Goal: Information Seeking & Learning: Learn about a topic

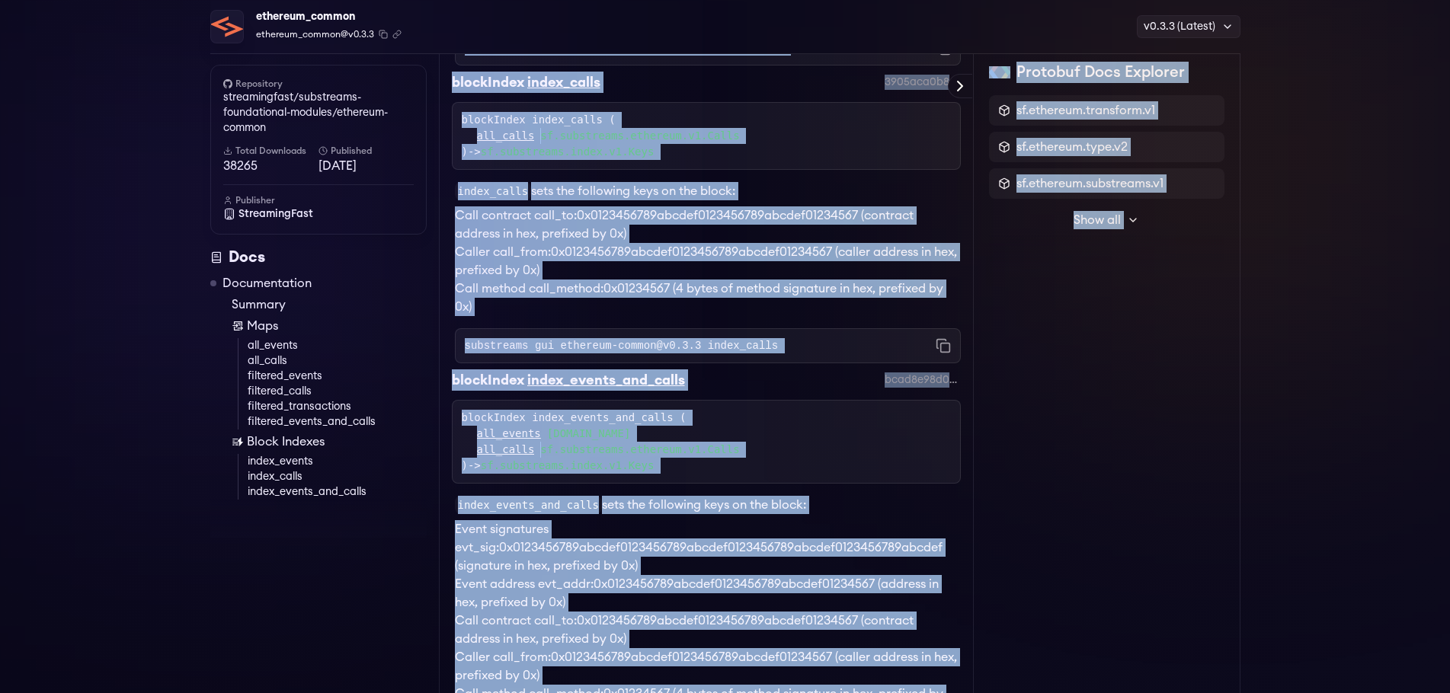
scroll to position [2961, 0]
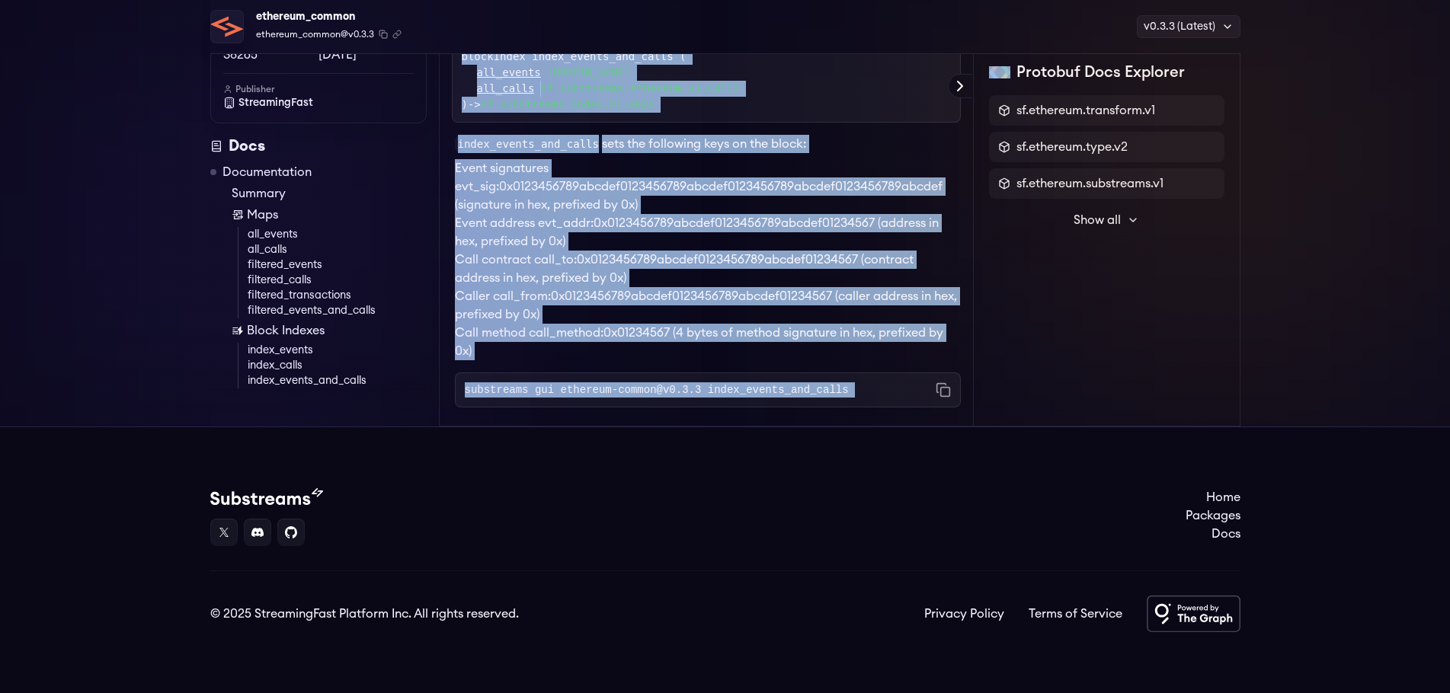
drag, startPoint x: 489, startPoint y: 213, endPoint x: 889, endPoint y: 398, distance: 439.8
copy div "Readme Documentation map all_events map all_calls map filtered_events map filte…"
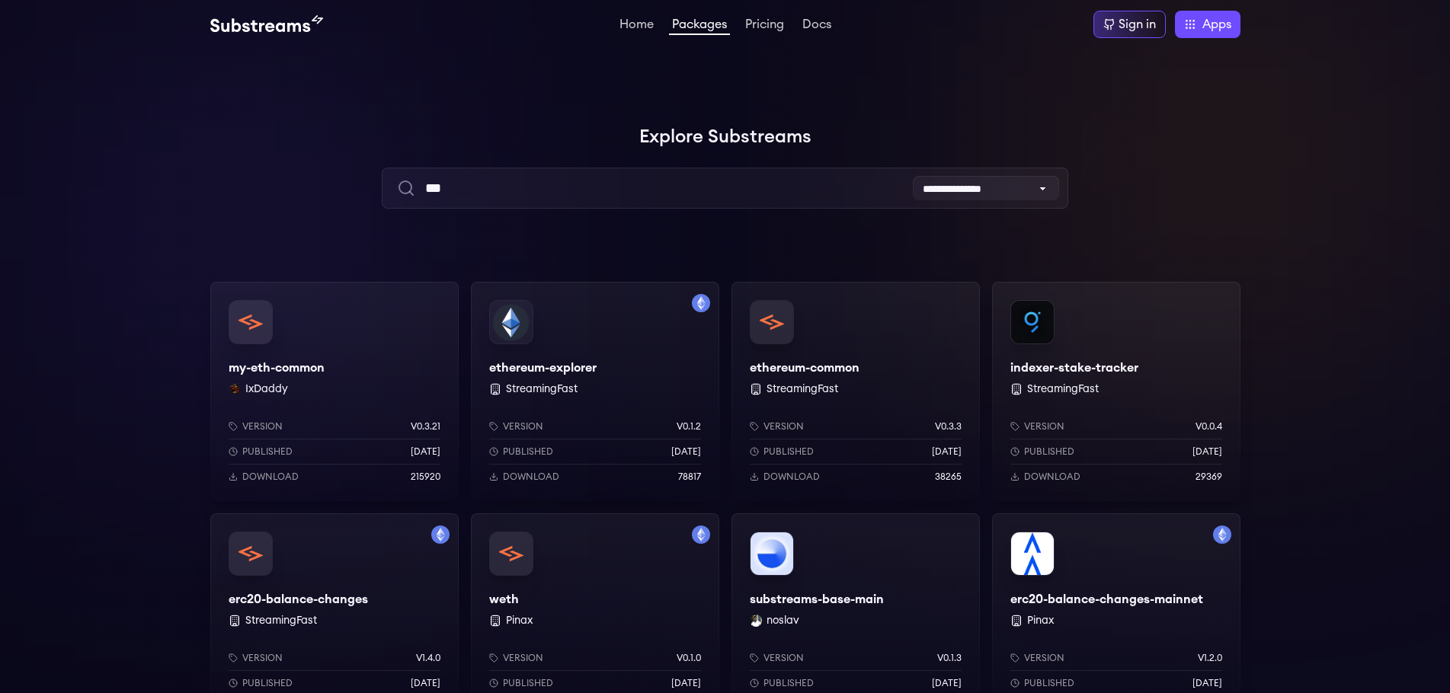
click at [578, 372] on div "ethereum-explorer StreamingFast Version v0.1.2 Published 1 years ago Download 7…" at bounding box center [595, 391] width 248 height 219
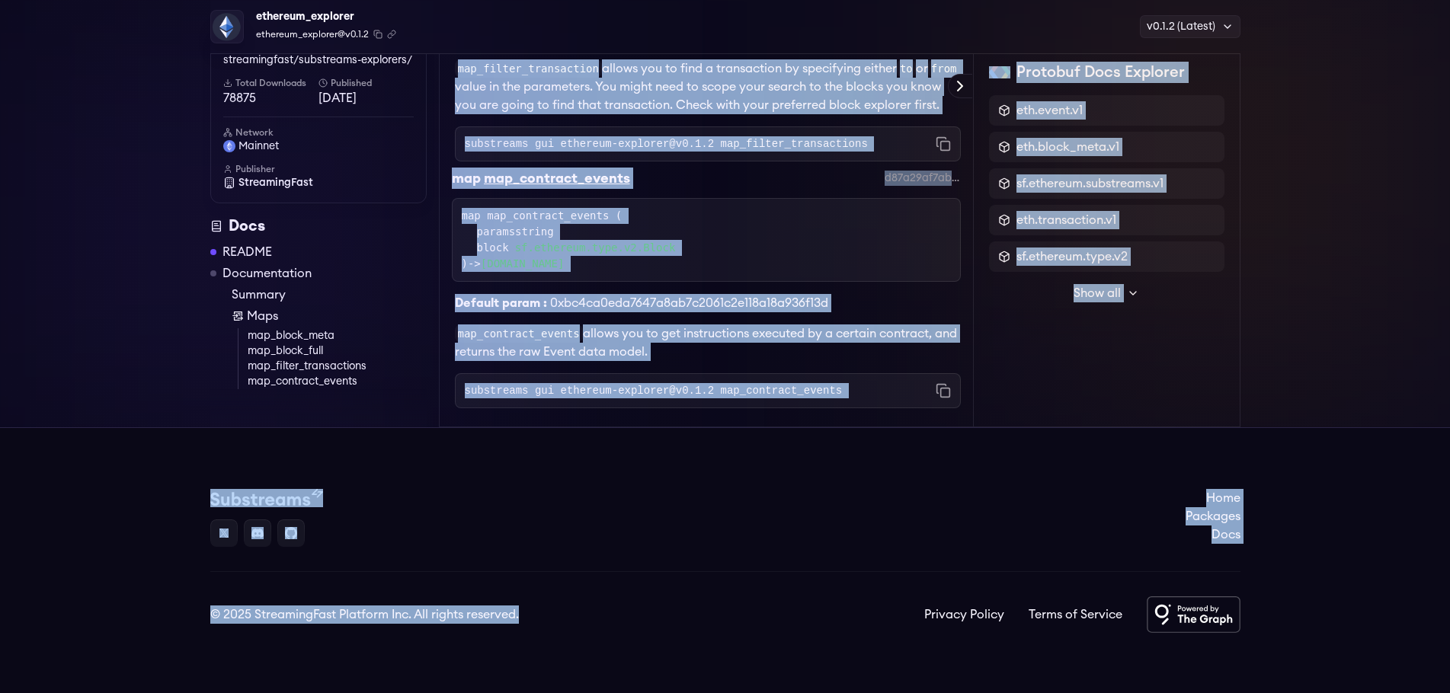
scroll to position [903, 0]
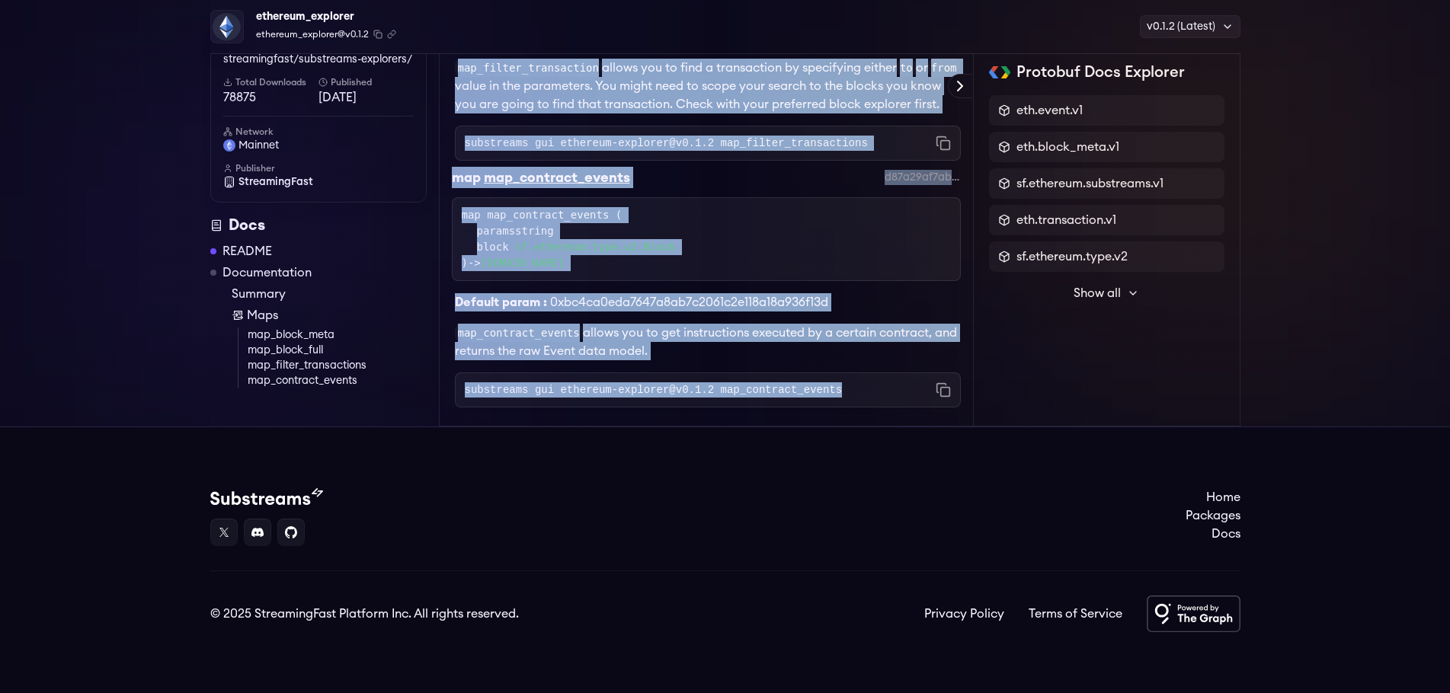
drag, startPoint x: 457, startPoint y: 149, endPoint x: 858, endPoint y: 379, distance: 461.8
copy div "Readme This packages holds simple modules to allow you to explore the Ethereum …"
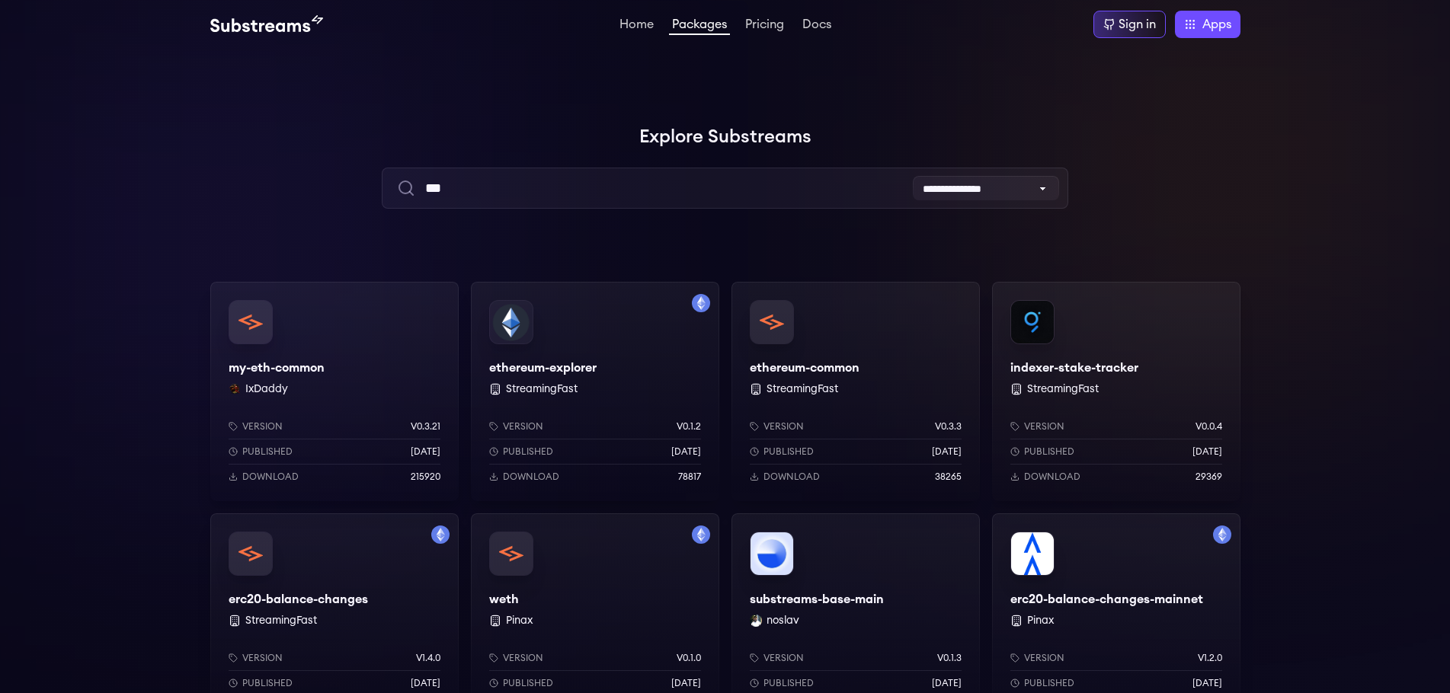
drag, startPoint x: 306, startPoint y: 371, endPoint x: 313, endPoint y: 367, distance: 7.8
click at [306, 371] on div "my-eth-common IxDaddy Version v0.3.21 Published 4 months ago Download 215920" at bounding box center [334, 391] width 248 height 219
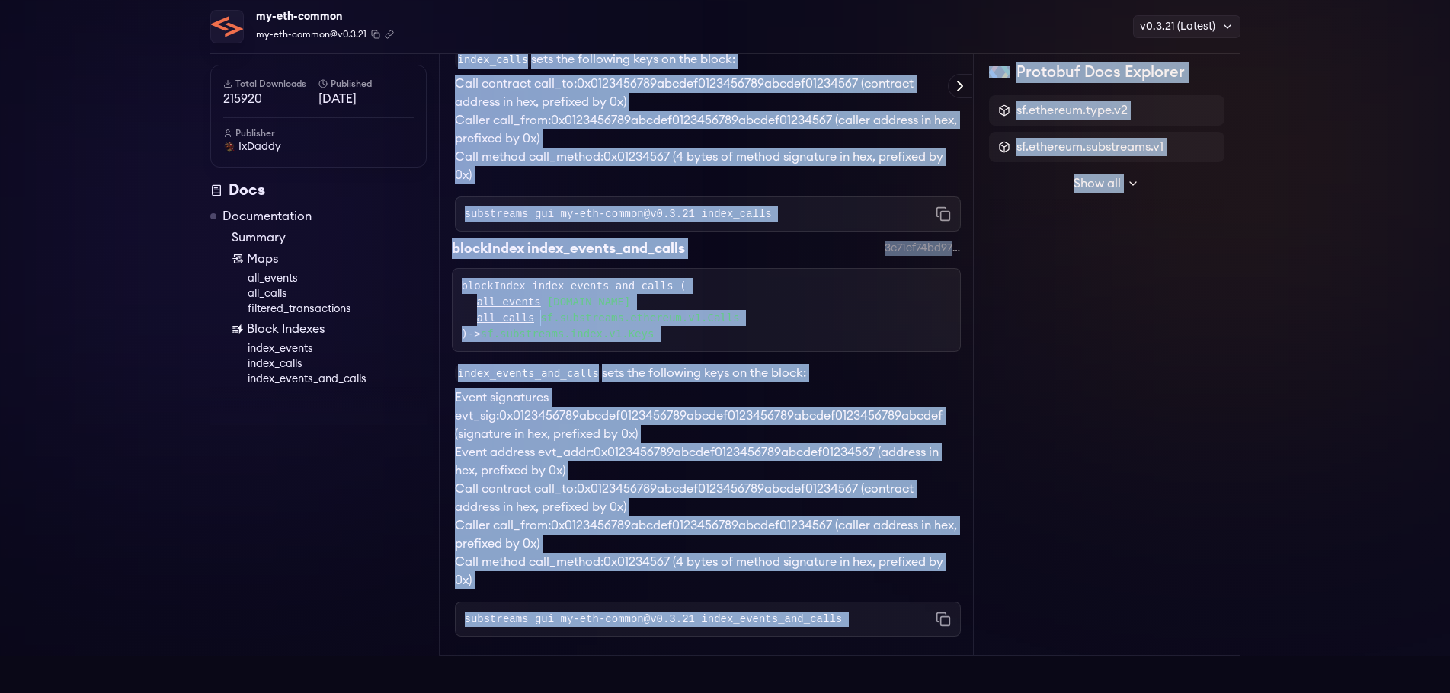
scroll to position [2290, 0]
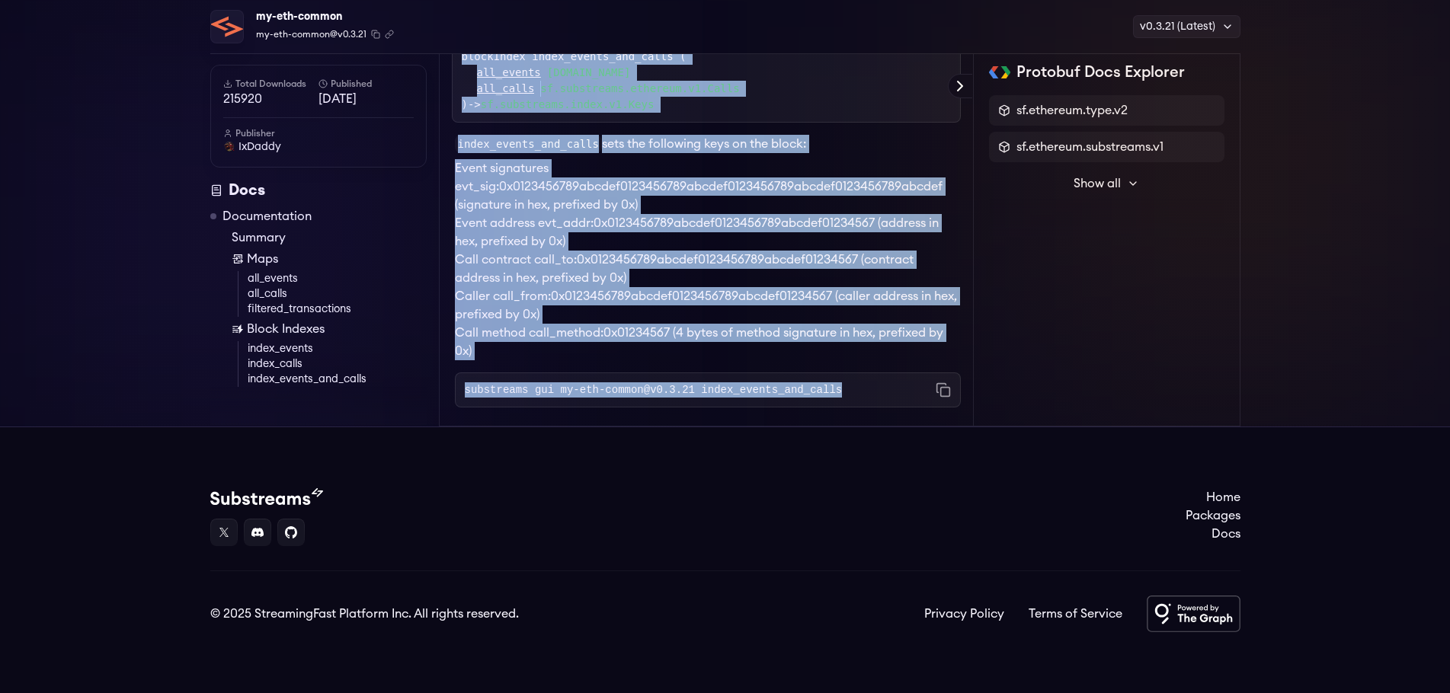
drag, startPoint x: 455, startPoint y: 164, endPoint x: 842, endPoint y: 402, distance: 454.3
copy div "Readme Documentation map all_events map all_calls map filtered_transactions blo…"
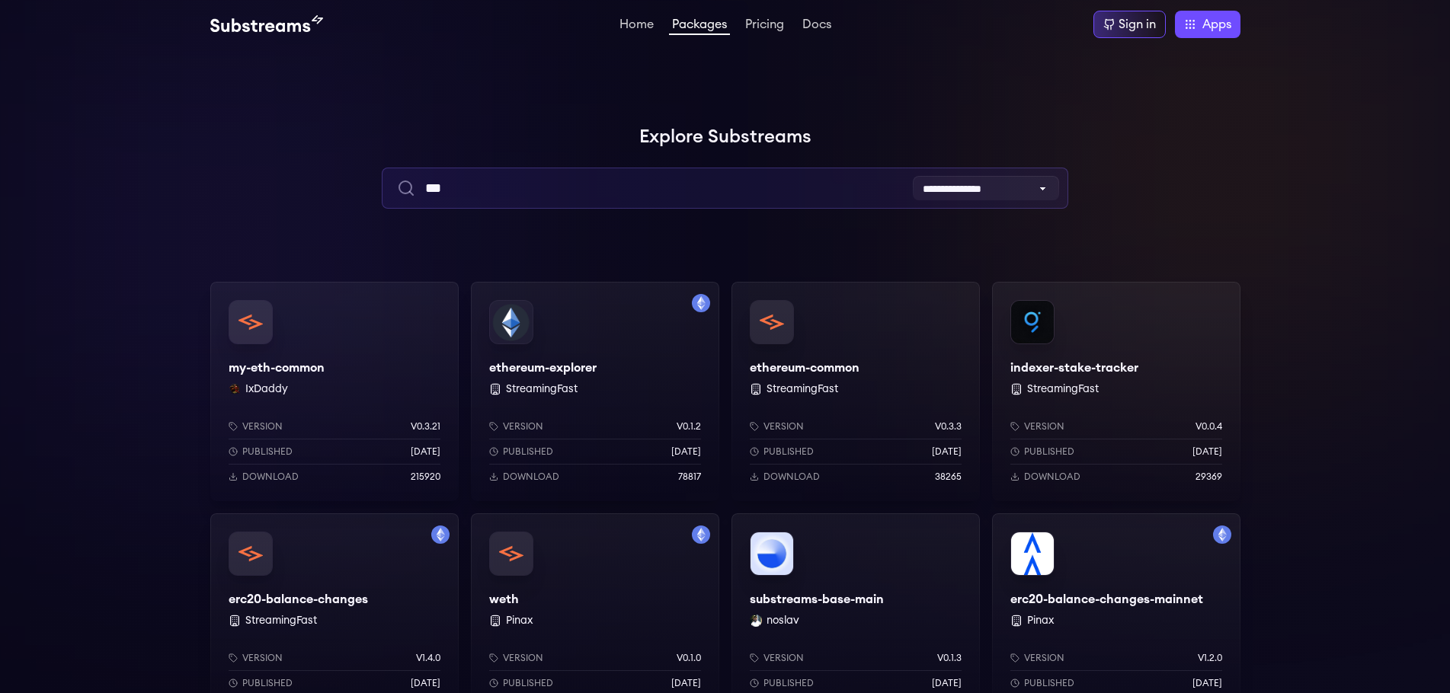
click at [572, 182] on input "***" at bounding box center [725, 188] width 687 height 41
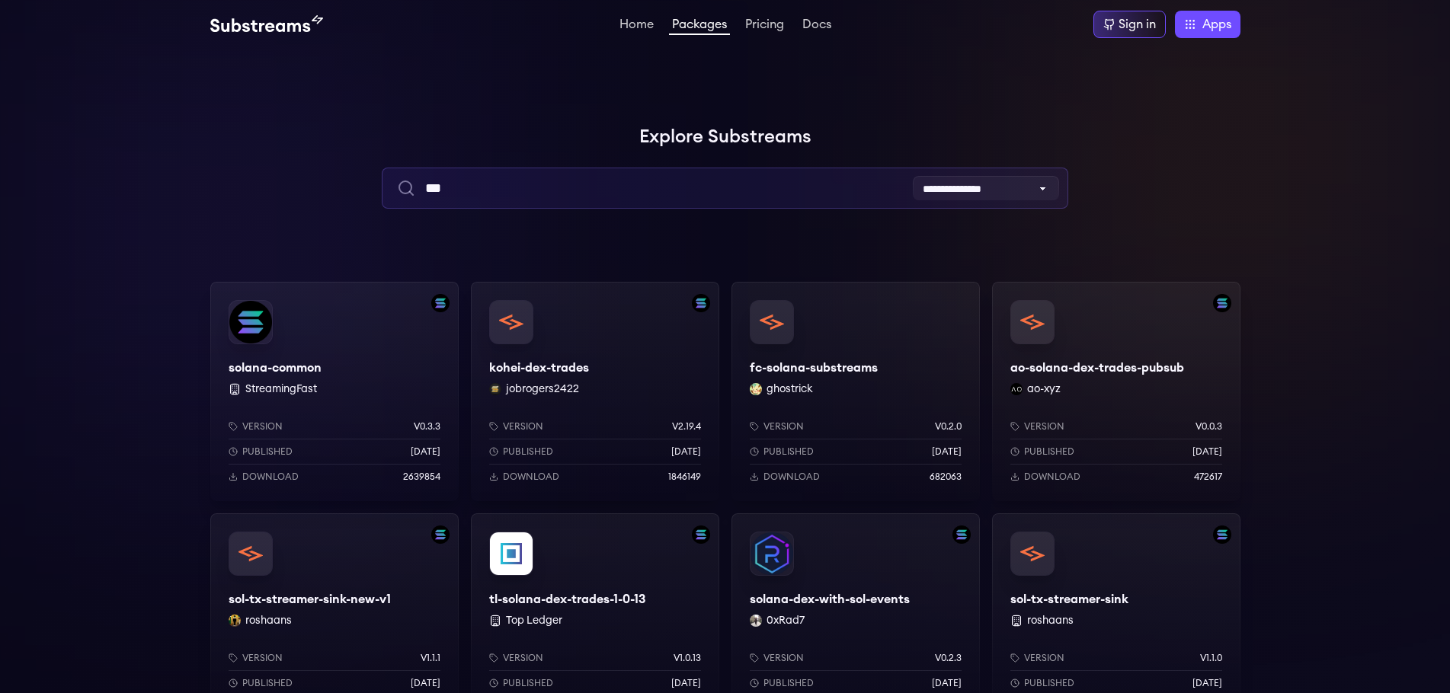
type input "***"
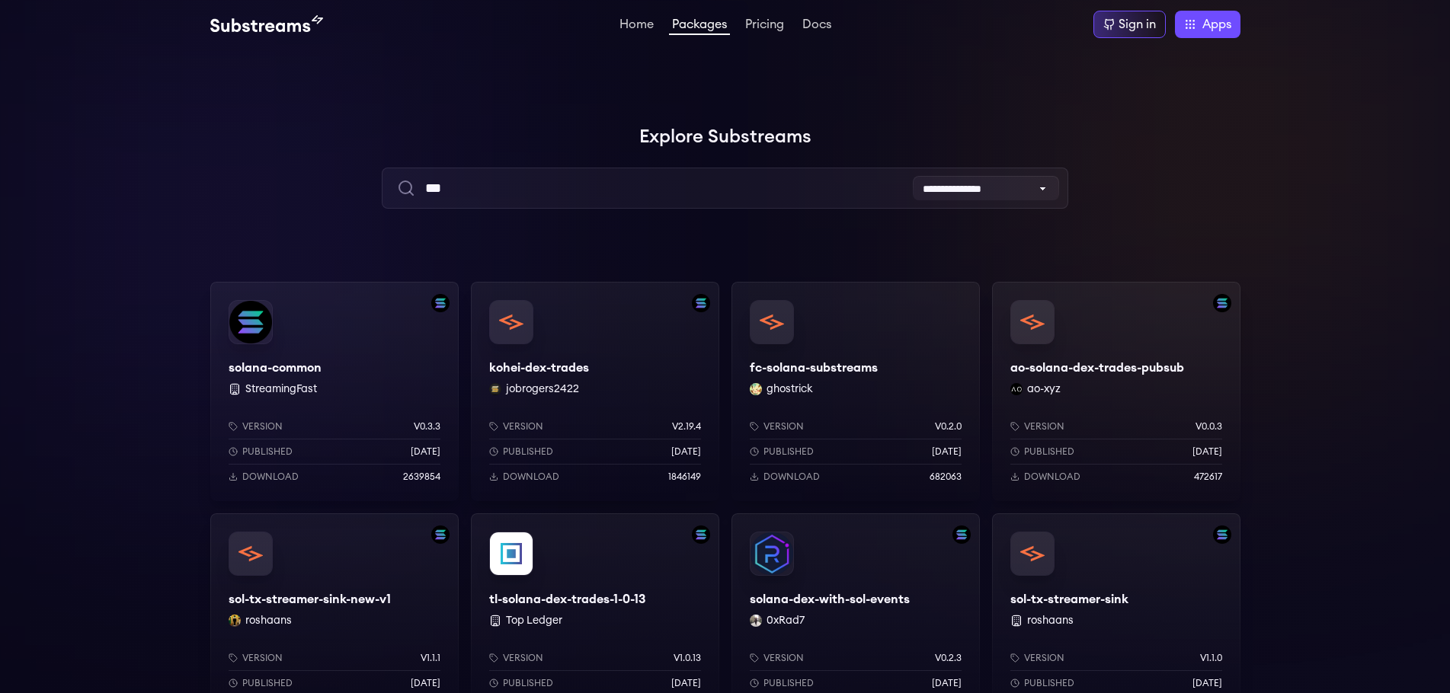
click at [271, 367] on div "solana-common StreamingFast Version v0.3.3 Published 7 months ago Download 2639…" at bounding box center [334, 391] width 248 height 219
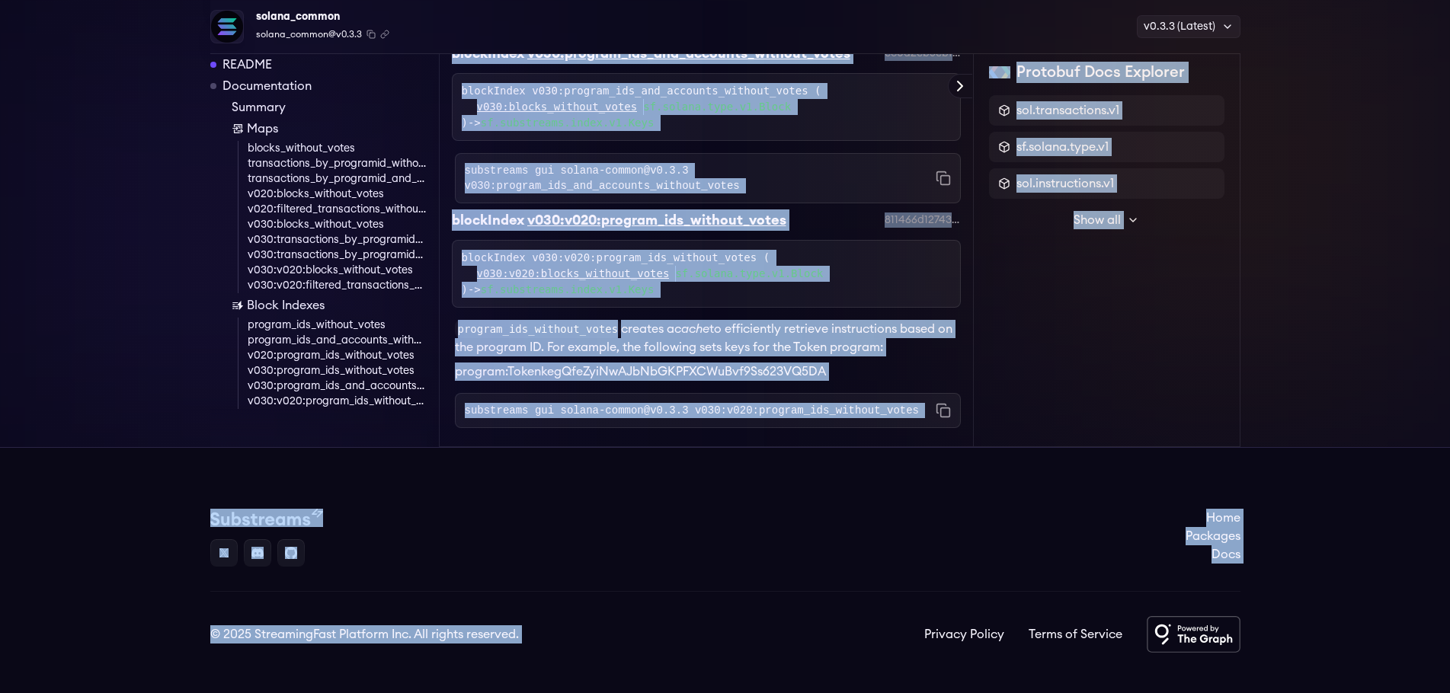
scroll to position [6006, 0]
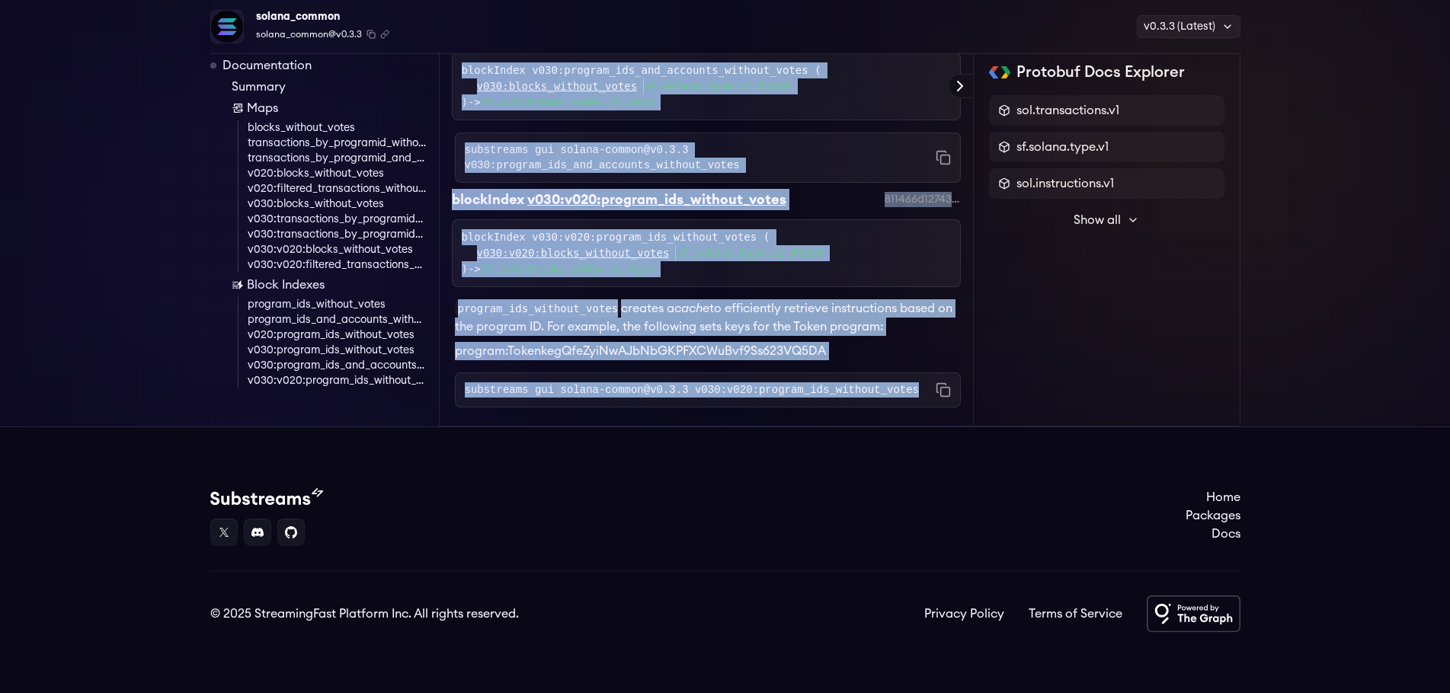
drag, startPoint x: 451, startPoint y: 194, endPoint x: 933, endPoint y: 326, distance: 499.5
copy div "Solana Common Modules The Solana Common Modules Substreams contains a set of mo…"
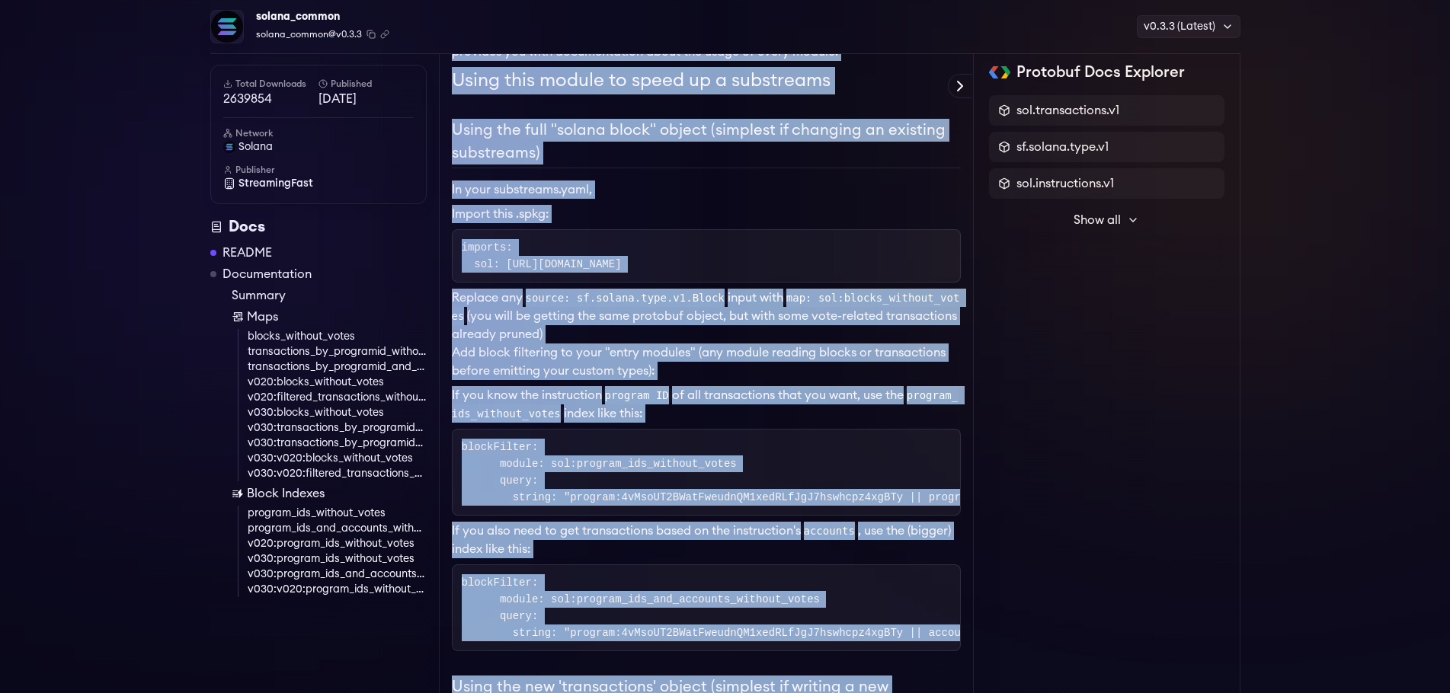
scroll to position [0, 0]
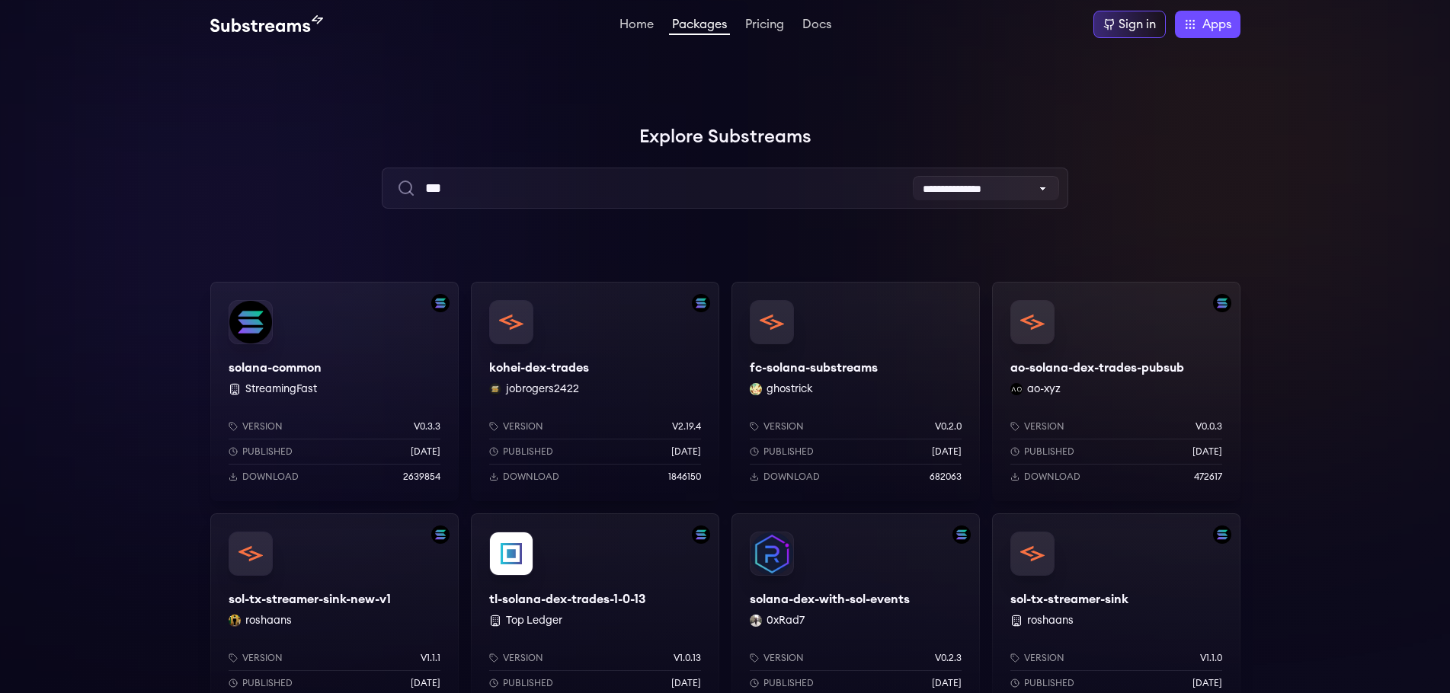
click at [543, 361] on div "kohei-dex-trades jobrogers2422 Version v2.19.4 Published 3 months ago Download …" at bounding box center [595, 391] width 248 height 219
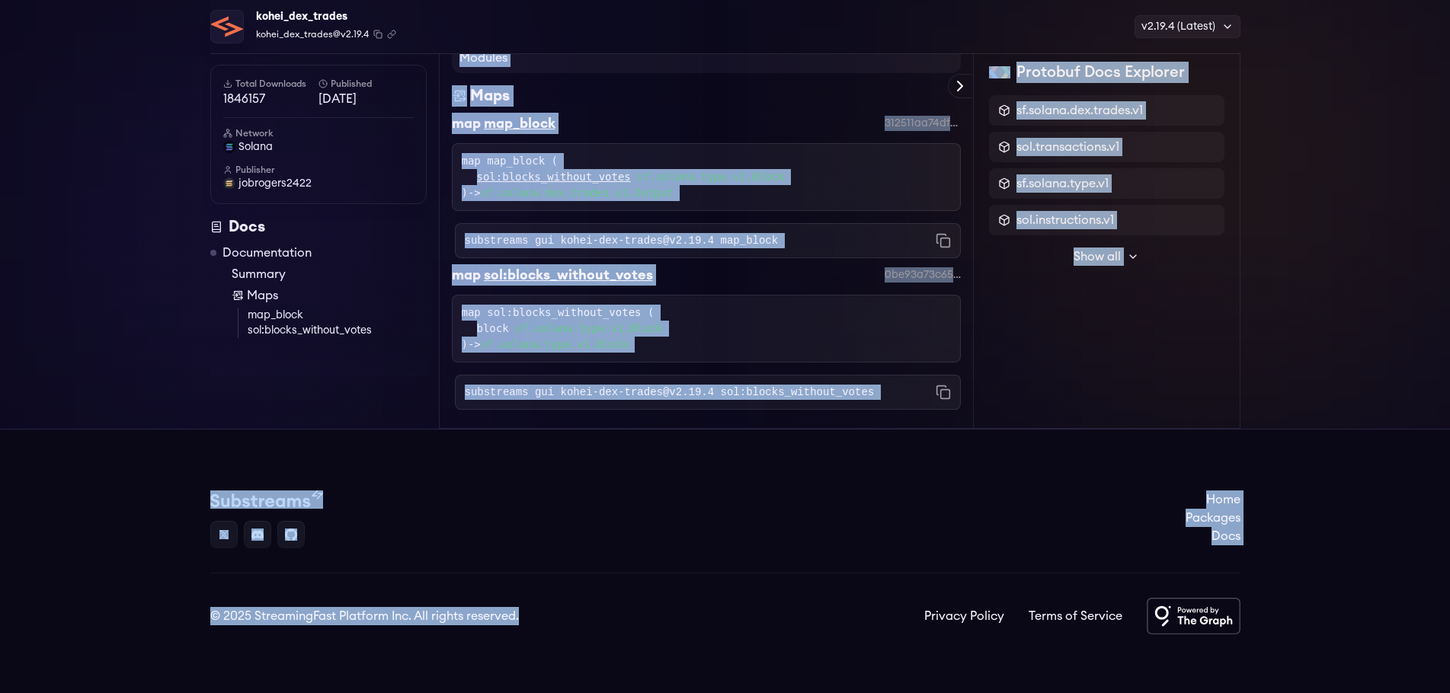
scroll to position [245, 0]
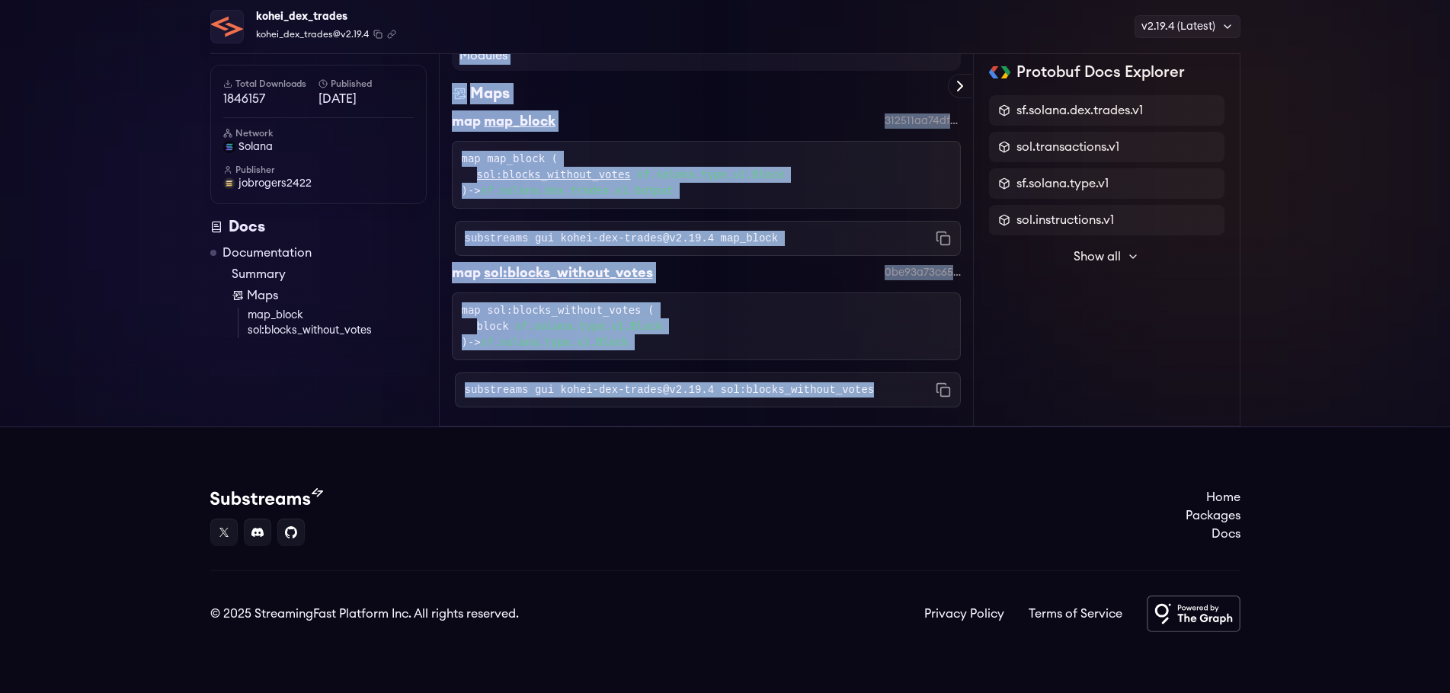
drag, startPoint x: 456, startPoint y: 165, endPoint x: 859, endPoint y: 406, distance: 469.3
click at [860, 406] on div "Readme Documentation map map_block map sol:blocks_without_votes Modules Maps ma…" at bounding box center [706, 161] width 535 height 532
copy div "Readme Documentation map map_block map sol:blocks_without_votes Modules Maps ma…"
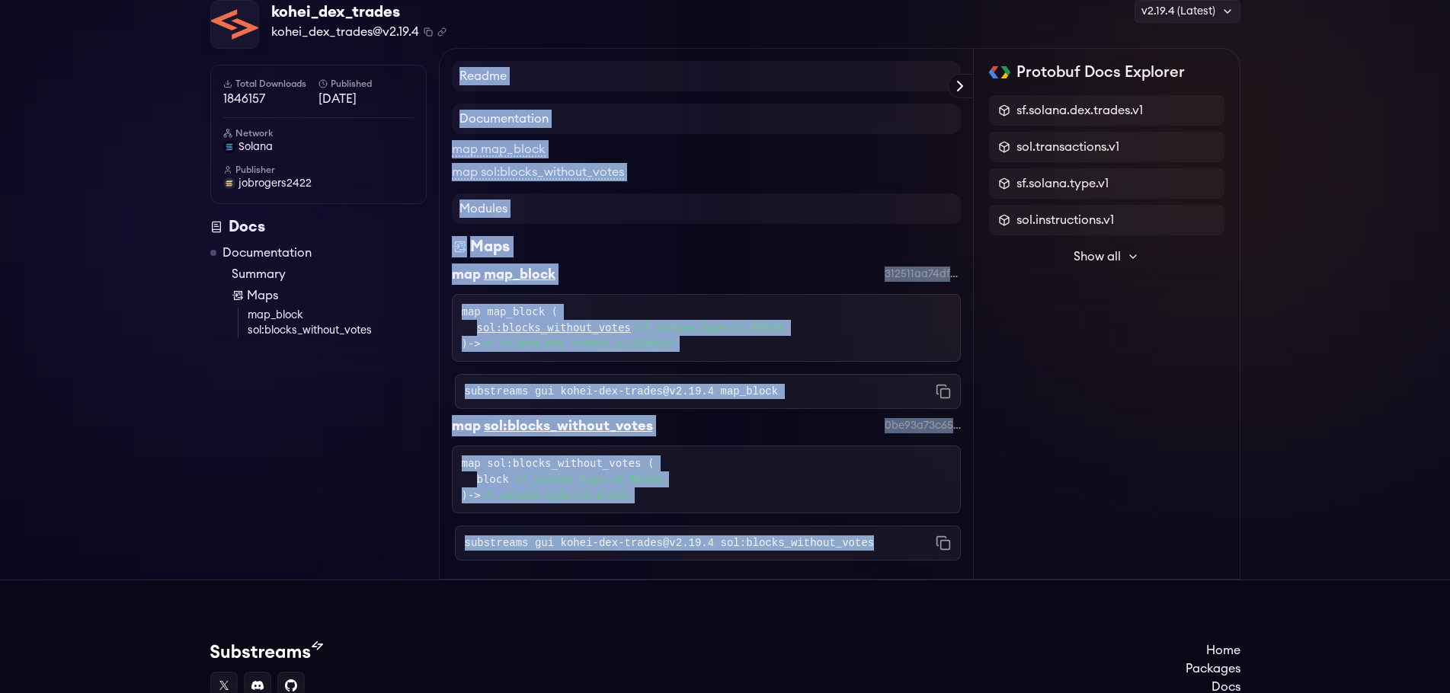
scroll to position [0, 0]
